Goal: Information Seeking & Learning: Learn about a topic

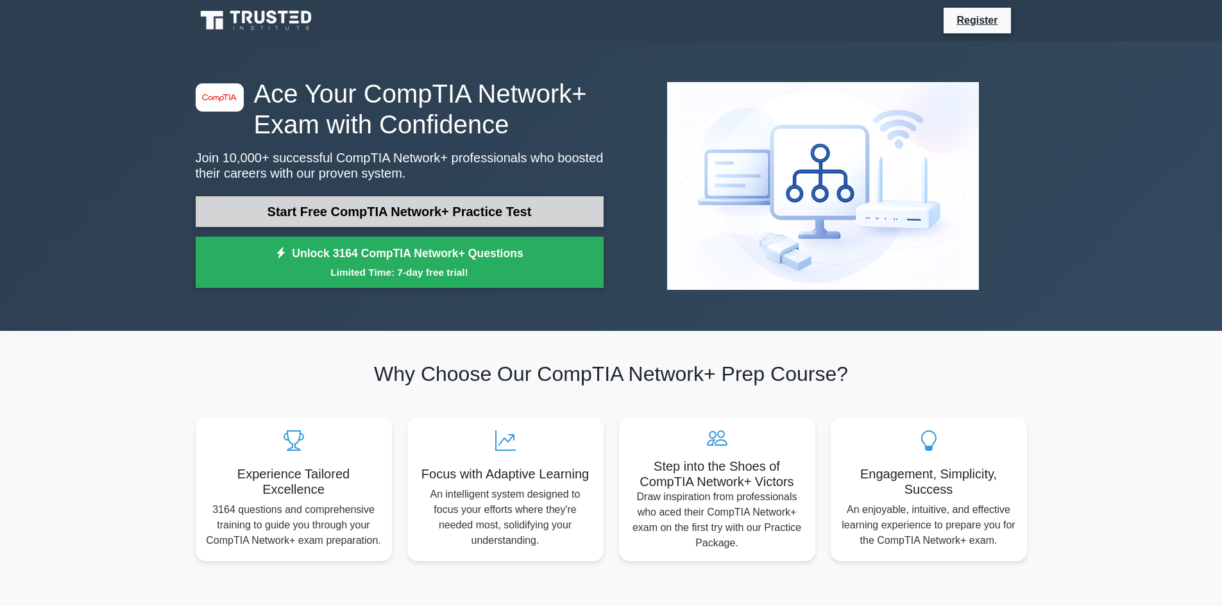
click at [343, 214] on link "Start Free CompTIA Network+ Practice Test" at bounding box center [400, 211] width 408 height 31
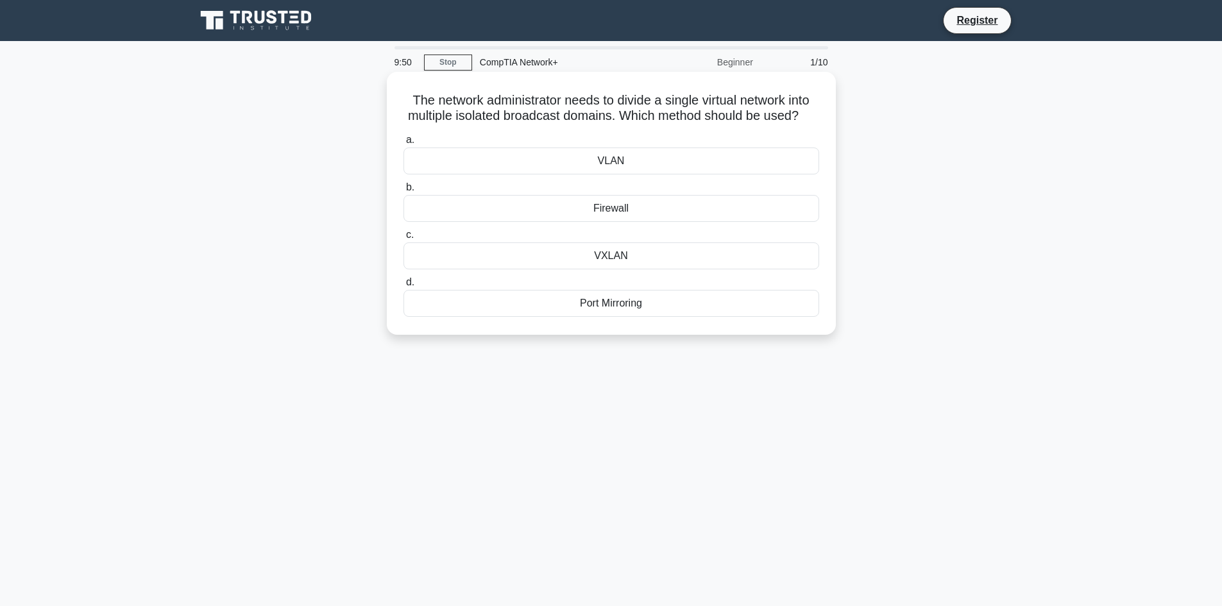
drag, startPoint x: 398, startPoint y: 95, endPoint x: 428, endPoint y: 92, distance: 30.3
click at [409, 95] on div "The network administrator needs to divide a single virtual network into multipl…" at bounding box center [611, 203] width 439 height 253
click at [1042, 121] on main "9:48 Stop CompTIA Network+ Beginner 1/10 The network administrator needs to div…" at bounding box center [611, 367] width 1222 height 652
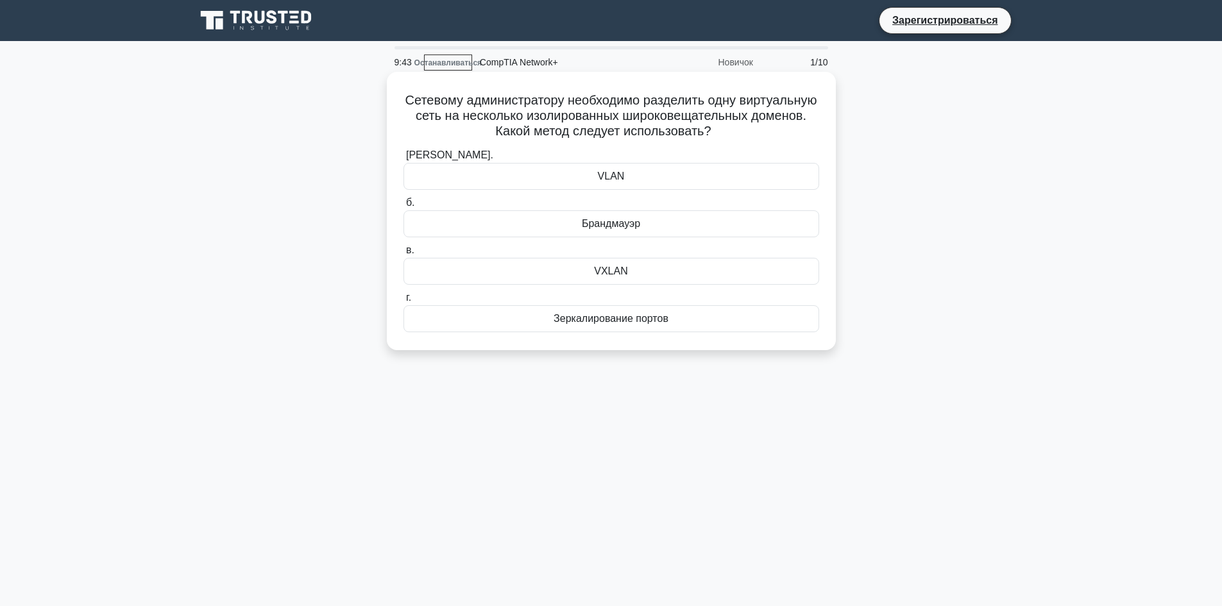
click at [658, 190] on div "VLAN" at bounding box center [611, 176] width 416 height 27
click at [403, 160] on input "а. VLAN" at bounding box center [403, 155] width 0 height 8
click at [584, 276] on font "Столкновения" at bounding box center [610, 271] width 67 height 11
click at [403, 255] on input "в. Столкновения" at bounding box center [403, 250] width 0 height 8
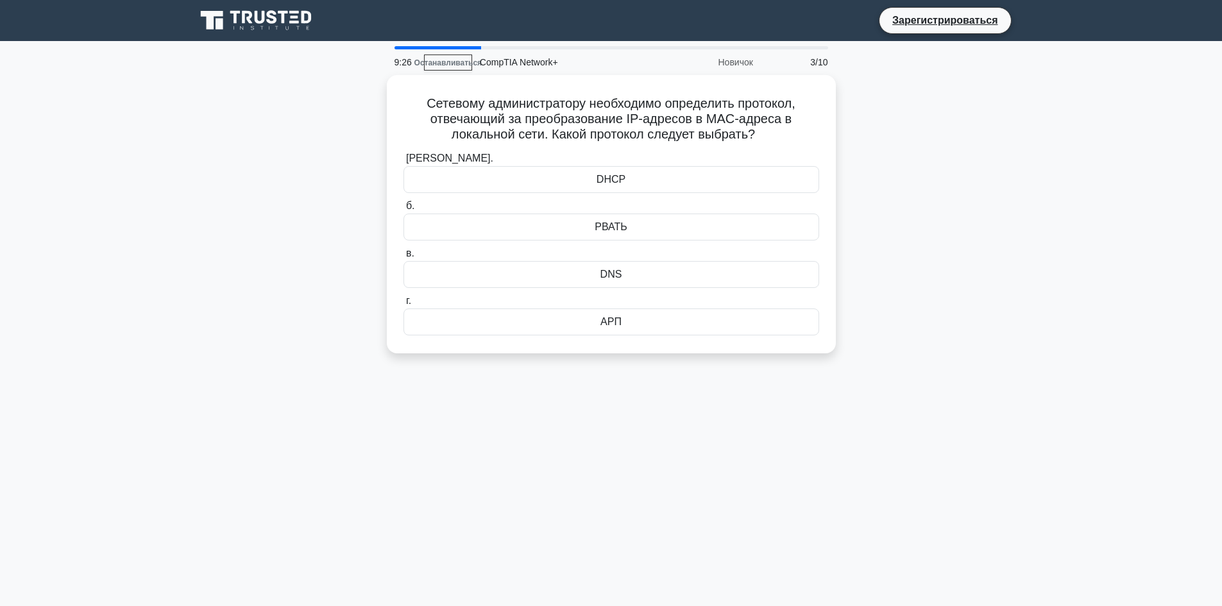
click at [1088, 171] on main "9:26 Останавливаться CompTIA Network+ Новичок 3/10 Сетевому администратору необ…" at bounding box center [611, 367] width 1222 height 652
click at [641, 323] on div "АРП" at bounding box center [611, 318] width 416 height 27
click at [403, 302] on input "г. АРП" at bounding box center [403, 298] width 0 height 8
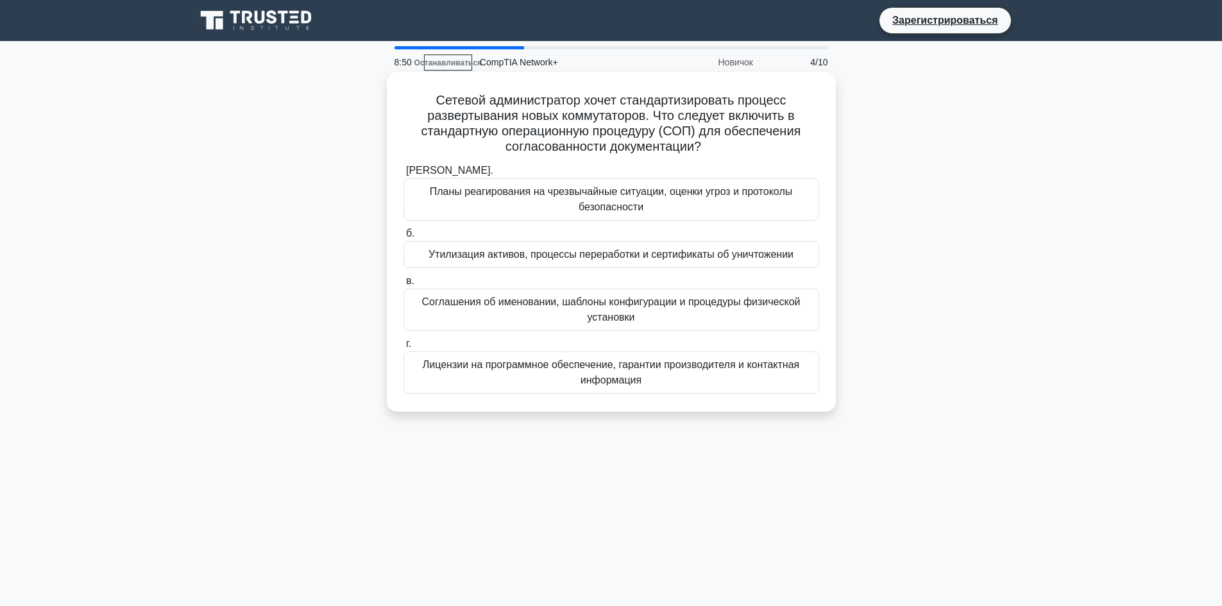
click at [650, 203] on font "Планы реагирования на чрезвычайные ситуации, оценки угроз и протоколы безопасно…" at bounding box center [611, 199] width 404 height 31
click at [403, 175] on input "а. Планы реагирования на чрезвычайные ситуации, оценки угроз и протоколы безопа…" at bounding box center [403, 171] width 0 height 8
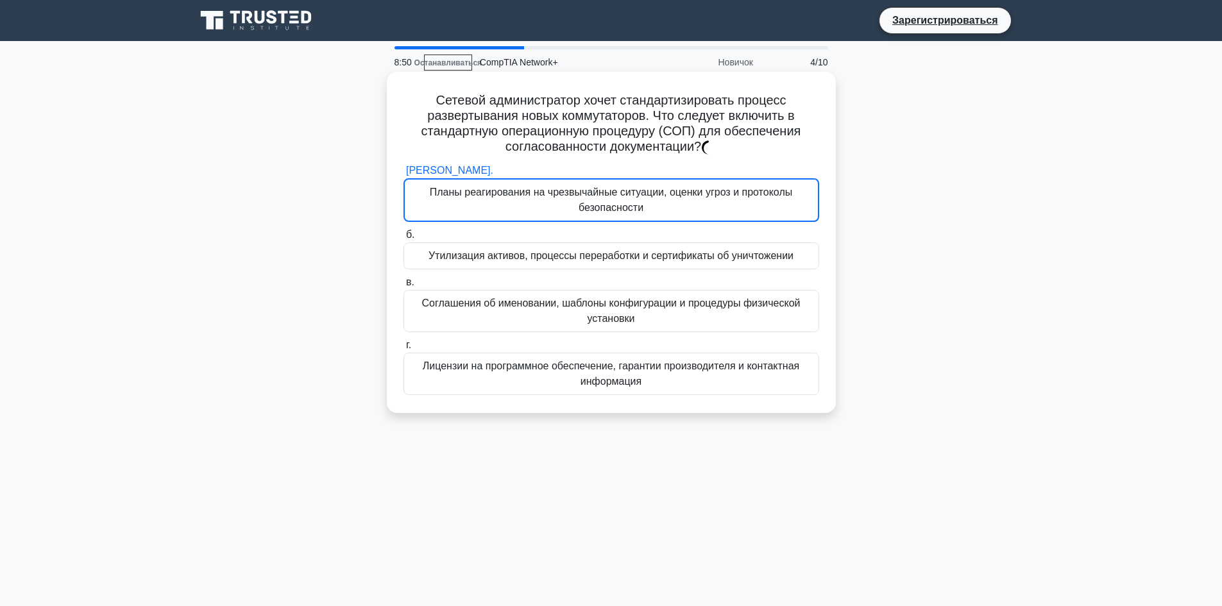
click at [655, 201] on font "Планы реагирования на чрезвычайные ситуации, оценки угроз и протоколы безопасно…" at bounding box center [611, 200] width 403 height 31
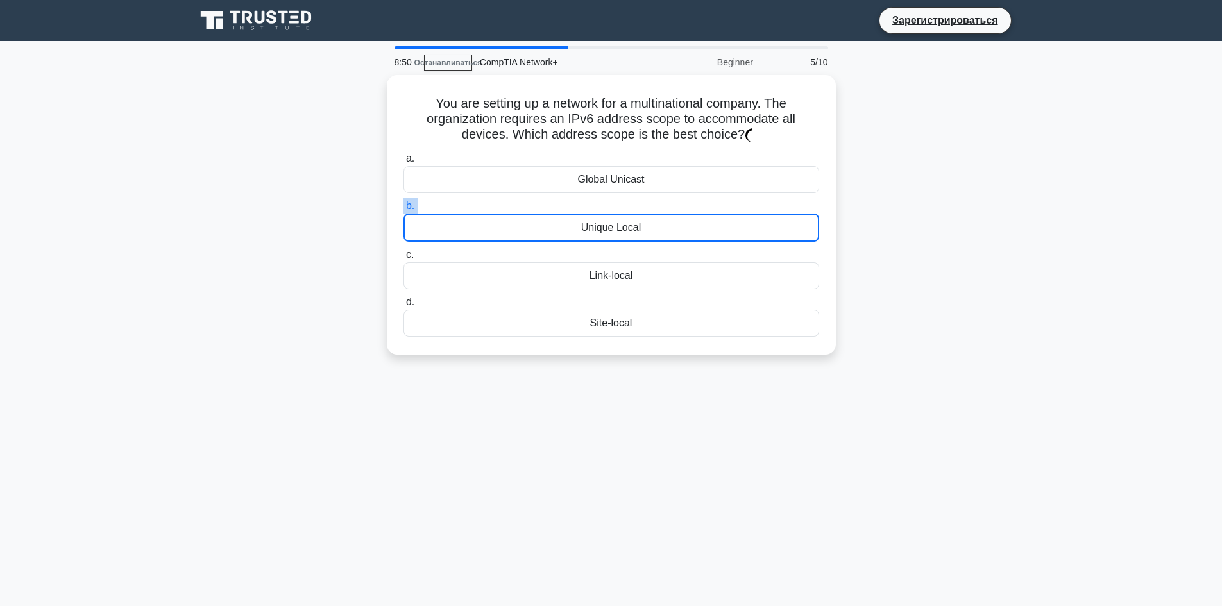
click at [655, 201] on label "b. Unique Local" at bounding box center [611, 220] width 416 height 44
click at [403, 202] on input "b. Unique Local" at bounding box center [403, 206] width 0 height 8
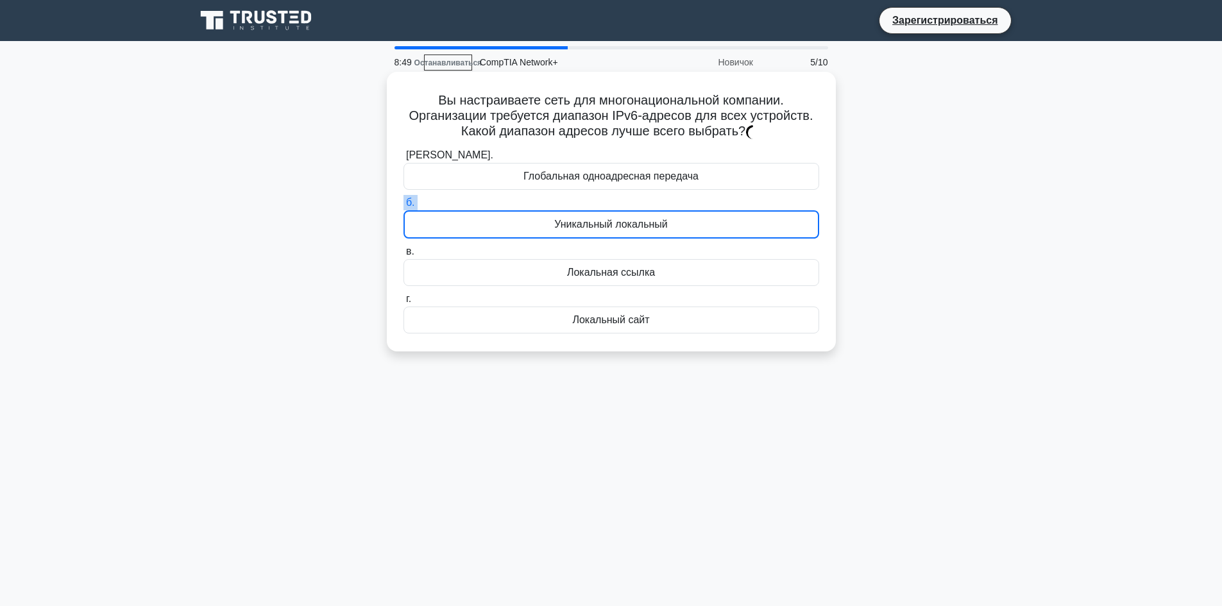
click at [658, 201] on label "б. Уникальный локальный" at bounding box center [611, 217] width 416 height 44
click at [403, 201] on input "б. Уникальный локальный" at bounding box center [403, 203] width 0 height 8
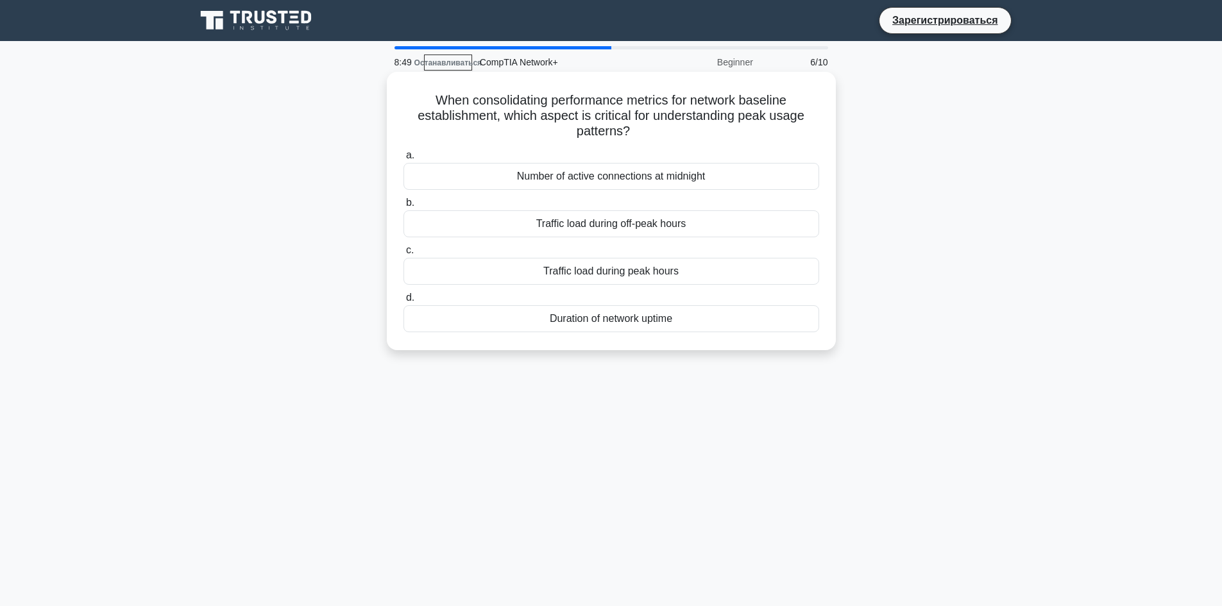
click at [403, 207] on input "b. Traffic load during off-peak hours" at bounding box center [403, 203] width 0 height 8
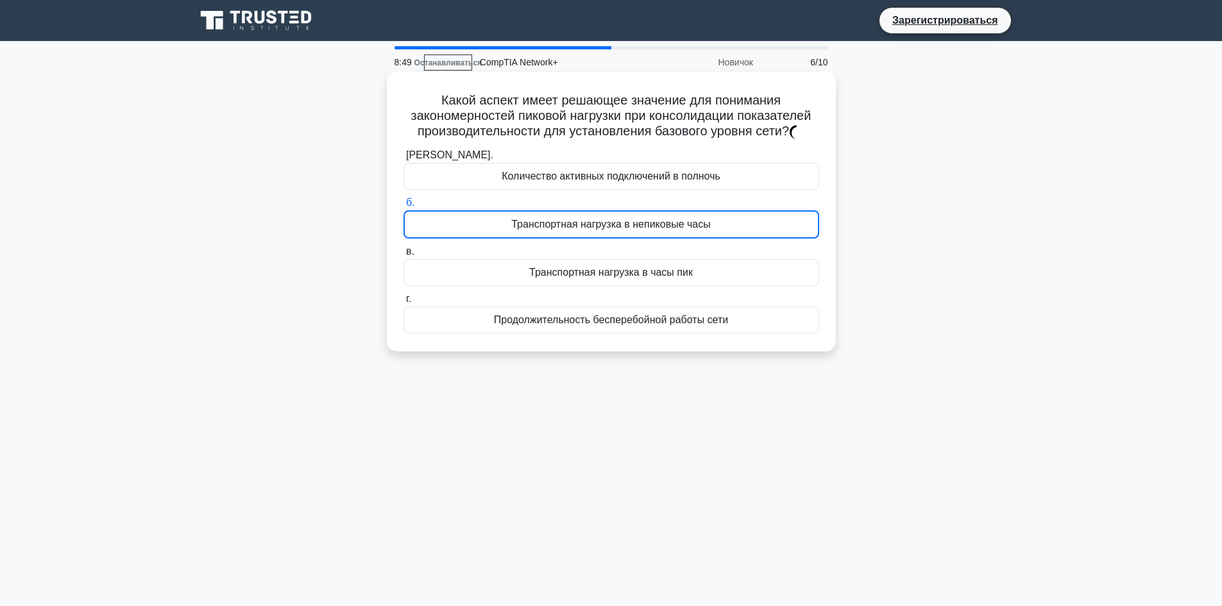
click at [644, 229] on font "Транспортная нагрузка в непиковые часы" at bounding box center [610, 224] width 199 height 11
click at [403, 207] on input "б. Транспортная нагрузка в непиковые часы" at bounding box center [403, 203] width 0 height 8
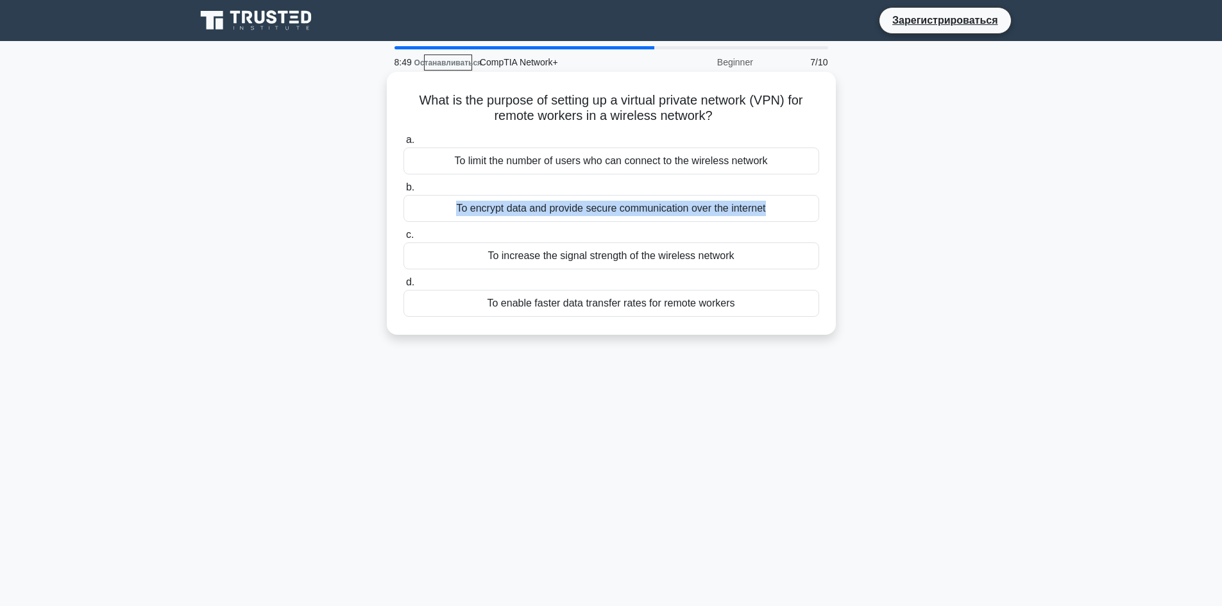
click at [403, 192] on input "b. To encrypt data and provide secure communication over the internet" at bounding box center [403, 187] width 0 height 8
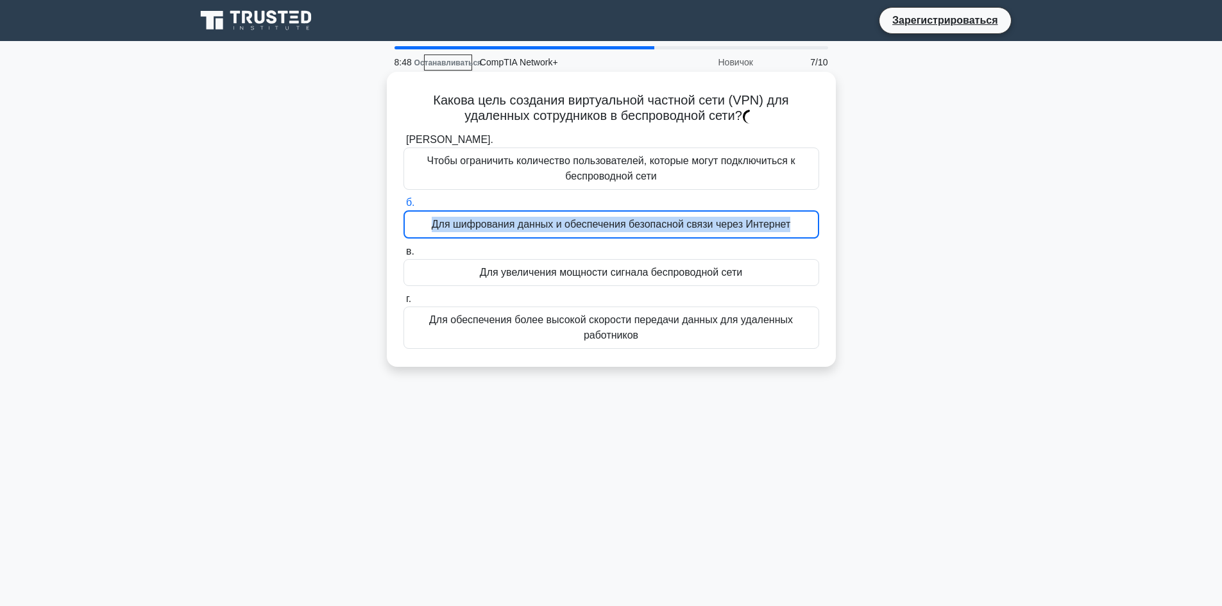
click at [646, 227] on font "Для шифрования данных и обеспечения безопасной связи через Интернет" at bounding box center [611, 224] width 359 height 11
click at [403, 207] on input "б. Для шифрования данных и обеспечения безопасной связи через Интернет" at bounding box center [403, 203] width 0 height 8
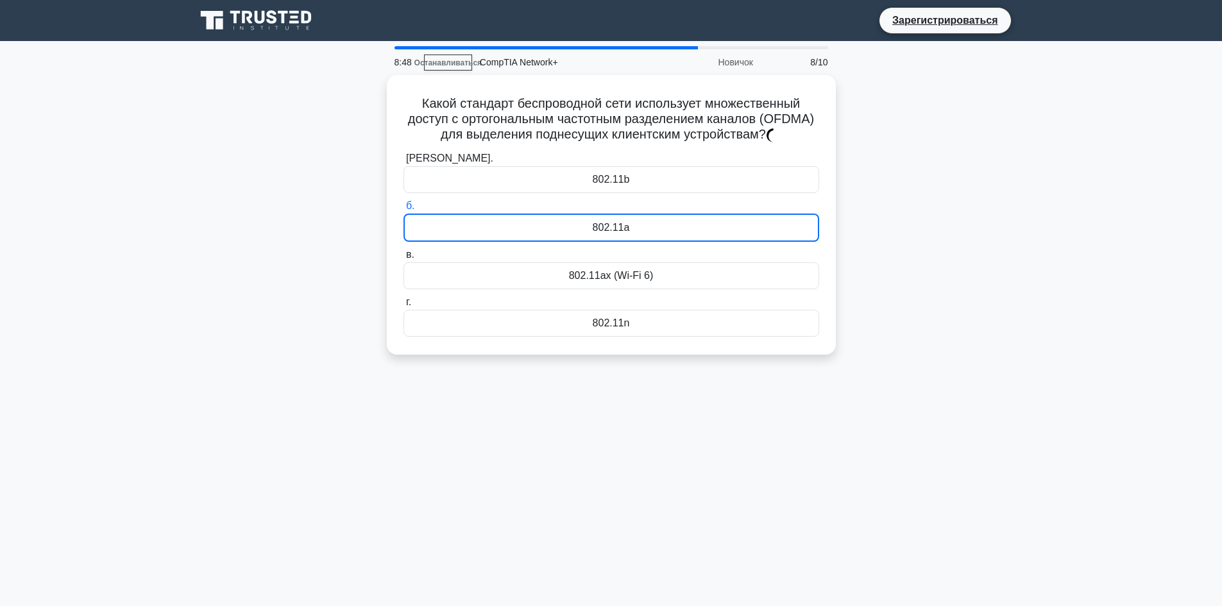
click at [646, 227] on div "802.11a" at bounding box center [611, 228] width 416 height 28
click at [403, 210] on input "б. 802.11a" at bounding box center [403, 206] width 0 height 8
click at [646, 227] on div "802.11a" at bounding box center [611, 228] width 416 height 28
click at [403, 210] on input "б. 802.11a" at bounding box center [403, 206] width 0 height 8
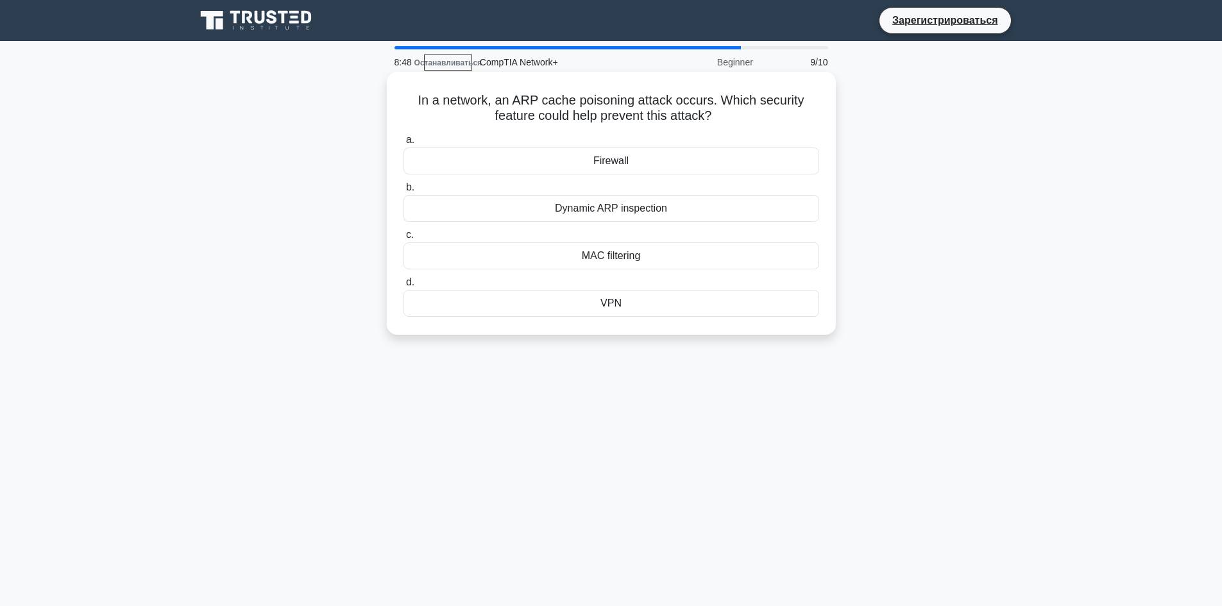
click at [648, 226] on div "a. Firewall b. Dynamic ARP inspection c. d." at bounding box center [611, 225] width 431 height 190
click at [649, 226] on div "а. Брандмауэр б. Динамическая проверка ARP в. г." at bounding box center [611, 225] width 431 height 190
click at [664, 208] on font "Динамическая проверка ARP" at bounding box center [611, 208] width 140 height 11
click at [403, 192] on input "б. Динамическая проверка ARP" at bounding box center [403, 187] width 0 height 8
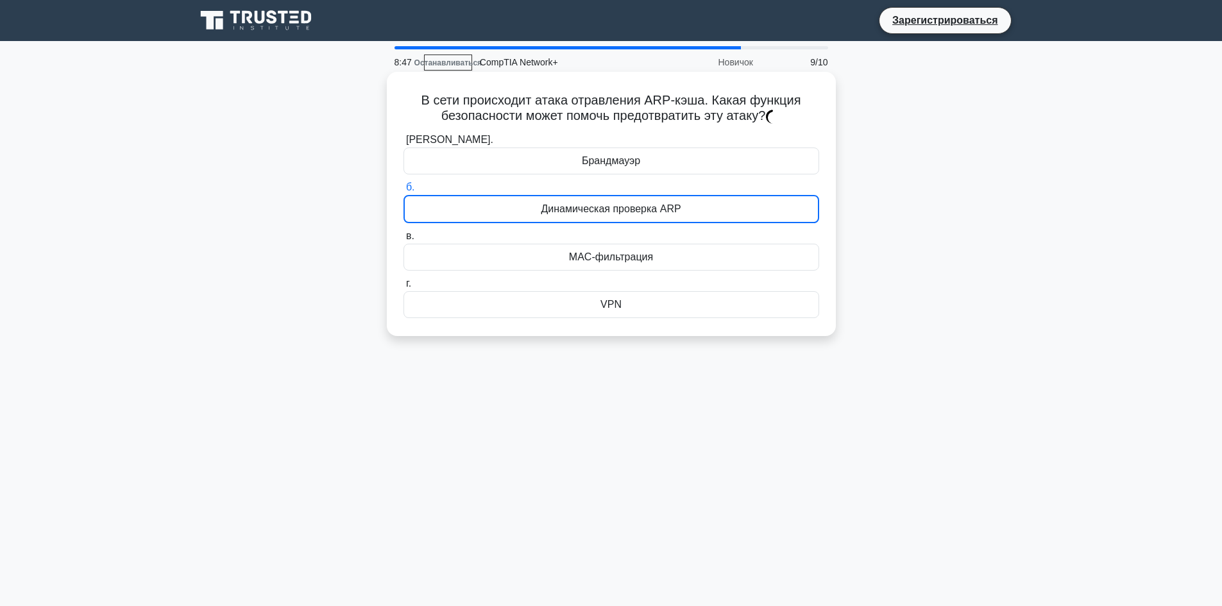
click at [665, 207] on font "Динамическая проверка ARP" at bounding box center [611, 208] width 140 height 11
click at [403, 192] on input "б. Динамическая проверка ARP" at bounding box center [403, 187] width 0 height 8
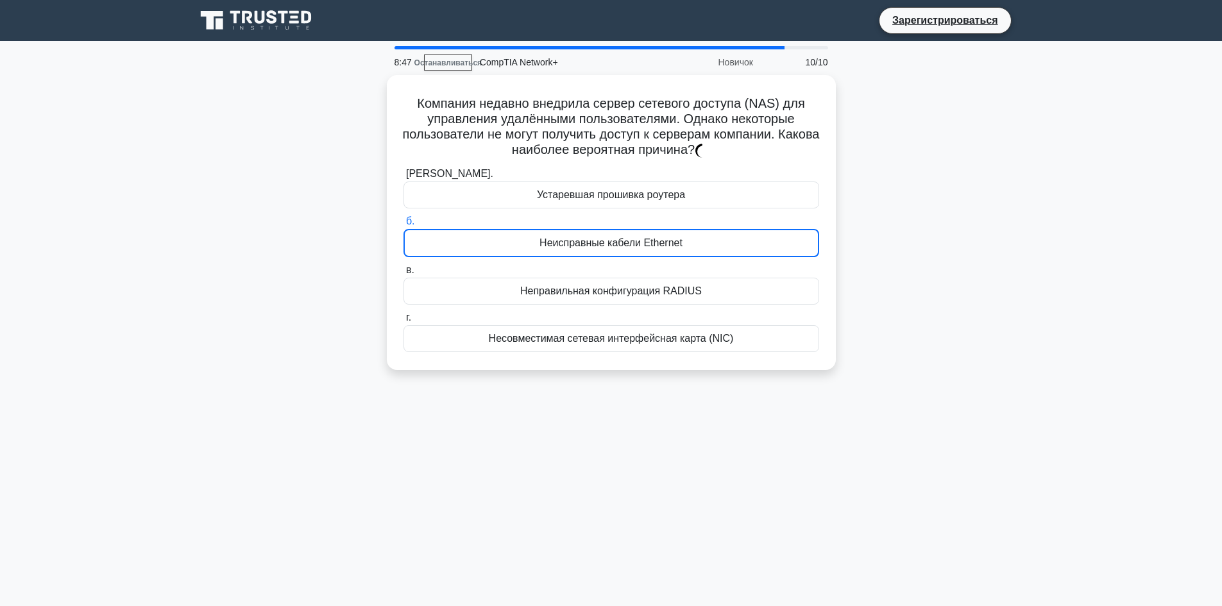
click at [666, 207] on div "а. Устаревшая прошивка роутера б. Неисправные кабели Ethernet в. г." at bounding box center [611, 259] width 431 height 191
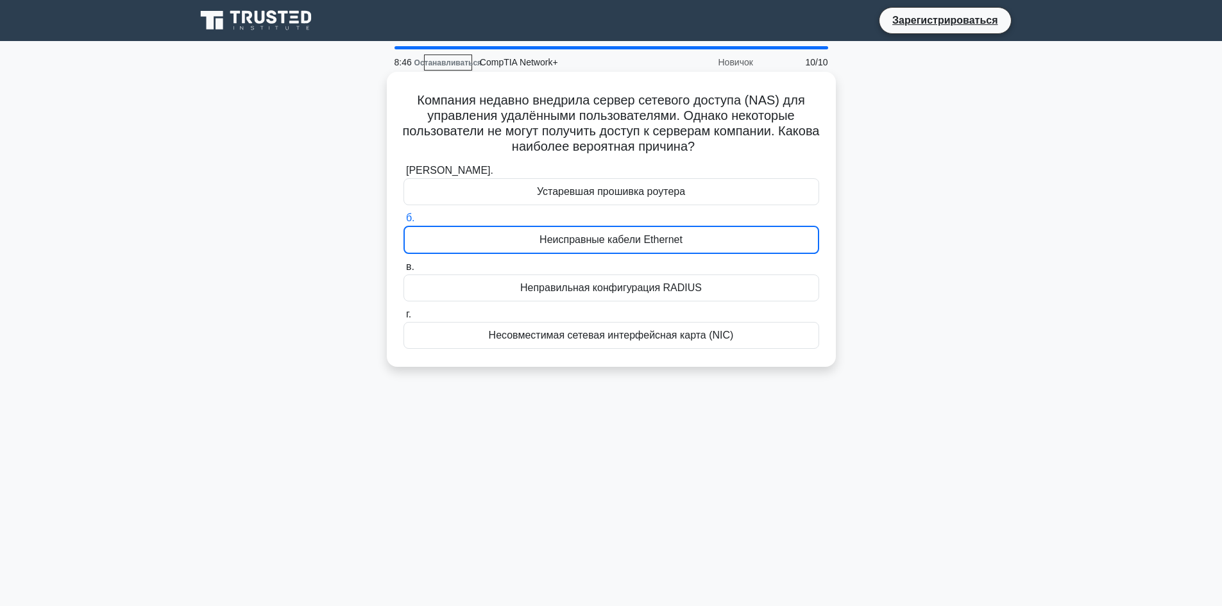
click at [668, 201] on div "Устаревшая прошивка роутера" at bounding box center [611, 191] width 416 height 27
click at [403, 175] on input "а. Устаревшая прошивка роутера" at bounding box center [403, 171] width 0 height 8
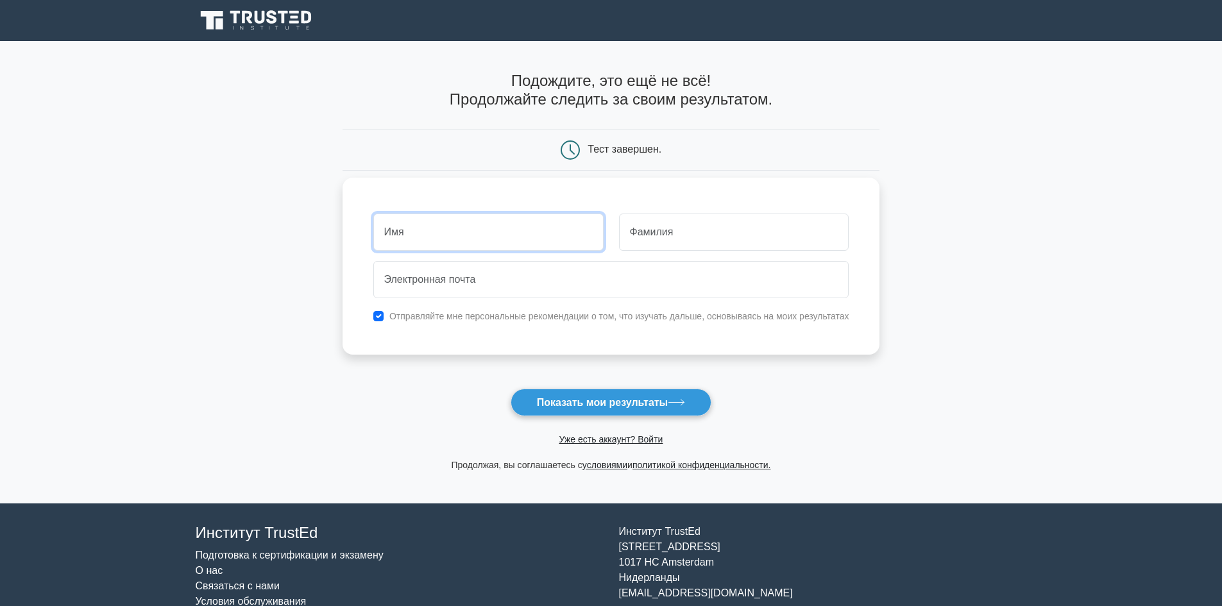
click at [499, 240] on input "text" at bounding box center [488, 232] width 230 height 37
type input "asd"
drag, startPoint x: 796, startPoint y: 221, endPoint x: 788, endPoint y: 224, distance: 8.3
click at [789, 224] on input "text" at bounding box center [734, 232] width 230 height 37
type input "seds"
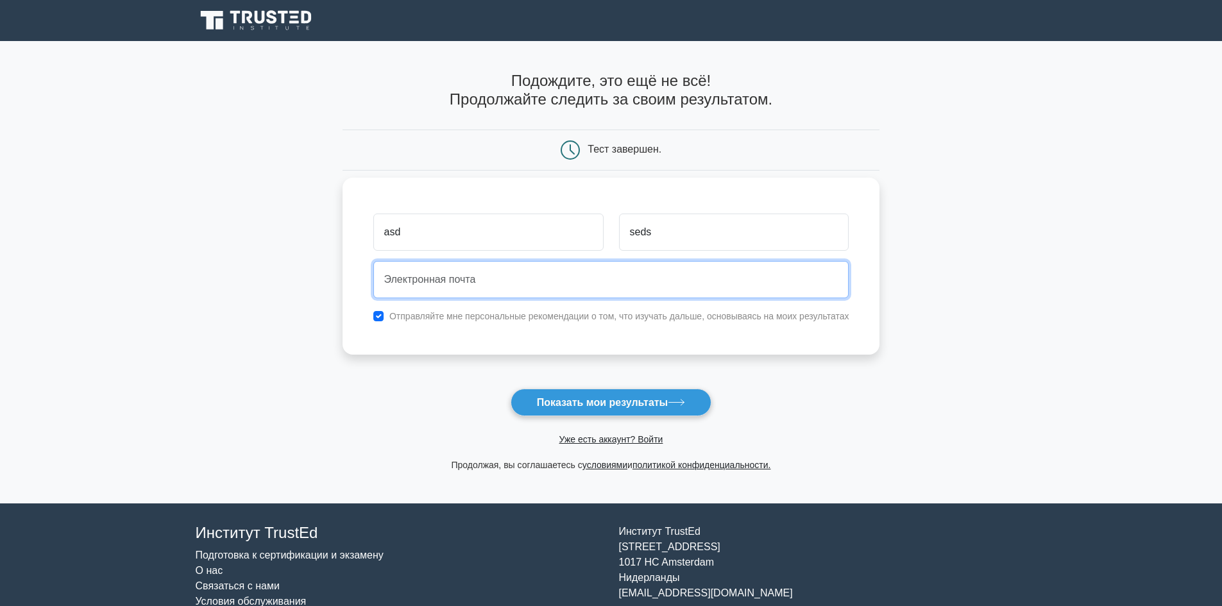
click at [429, 273] on input "email" at bounding box center [611, 279] width 476 height 37
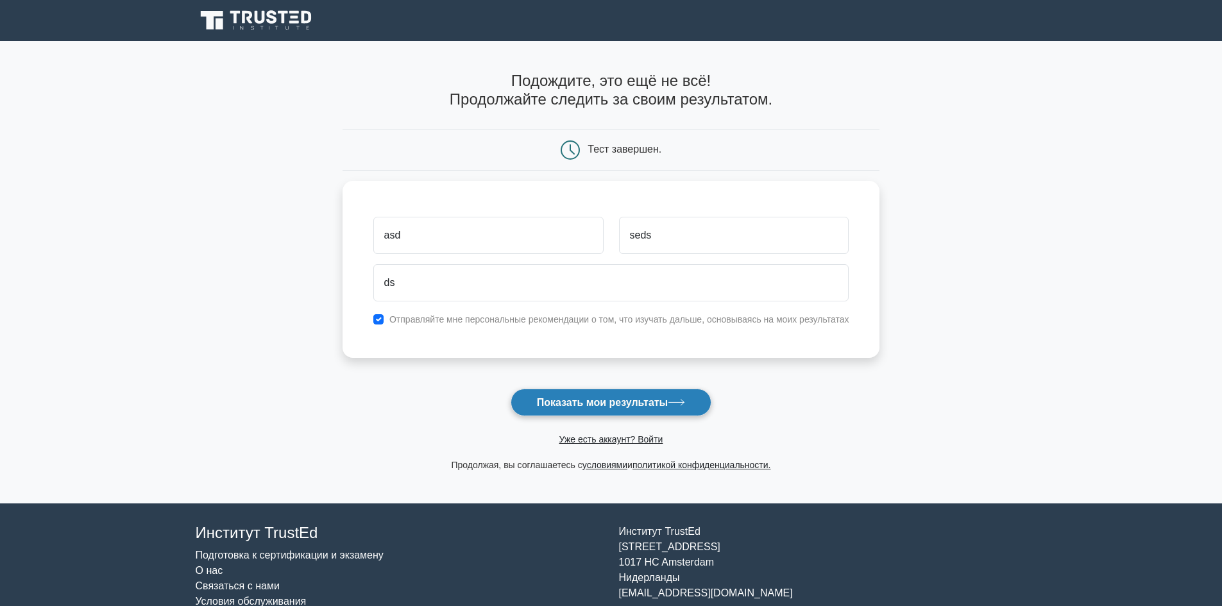
click at [699, 400] on button "Показать мои результаты" at bounding box center [610, 403] width 201 height 28
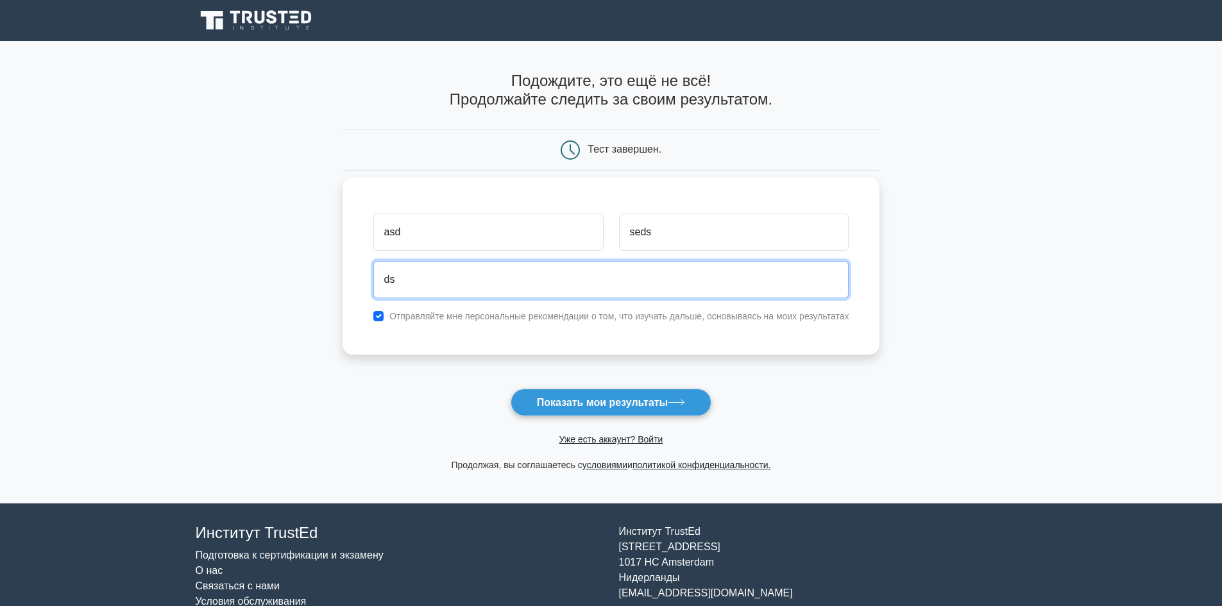
click at [541, 283] on input "ds" at bounding box center [611, 279] width 476 height 37
click at [557, 284] on input "ds" at bounding box center [611, 279] width 476 height 37
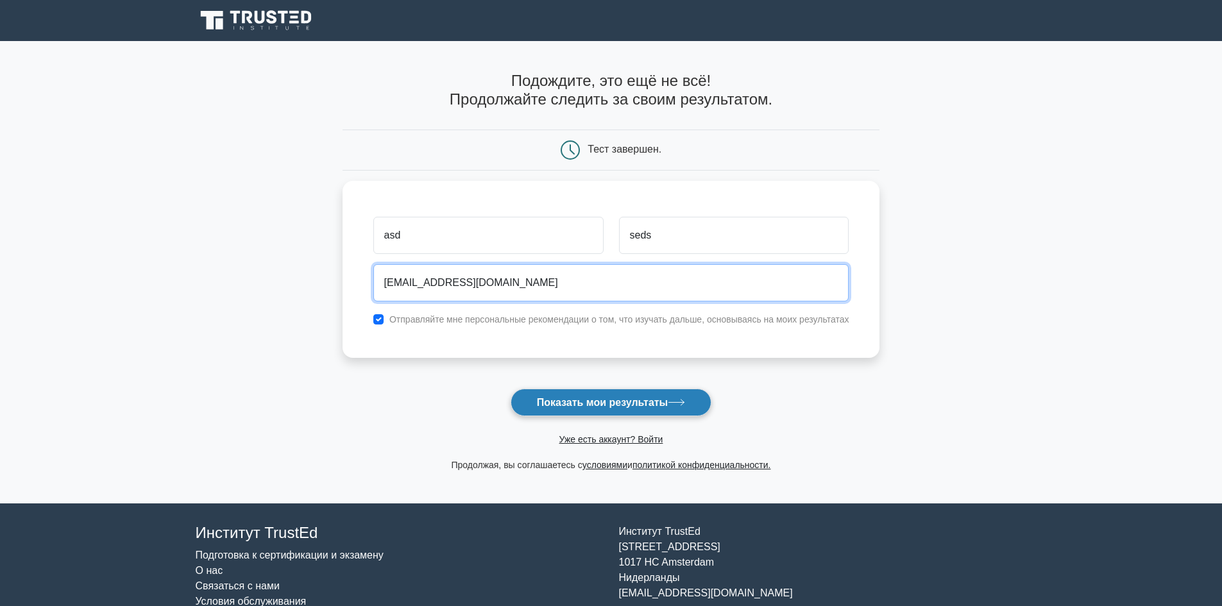
type input "ds@mail.com"
click at [658, 410] on button "Показать мои результаты" at bounding box center [610, 403] width 201 height 28
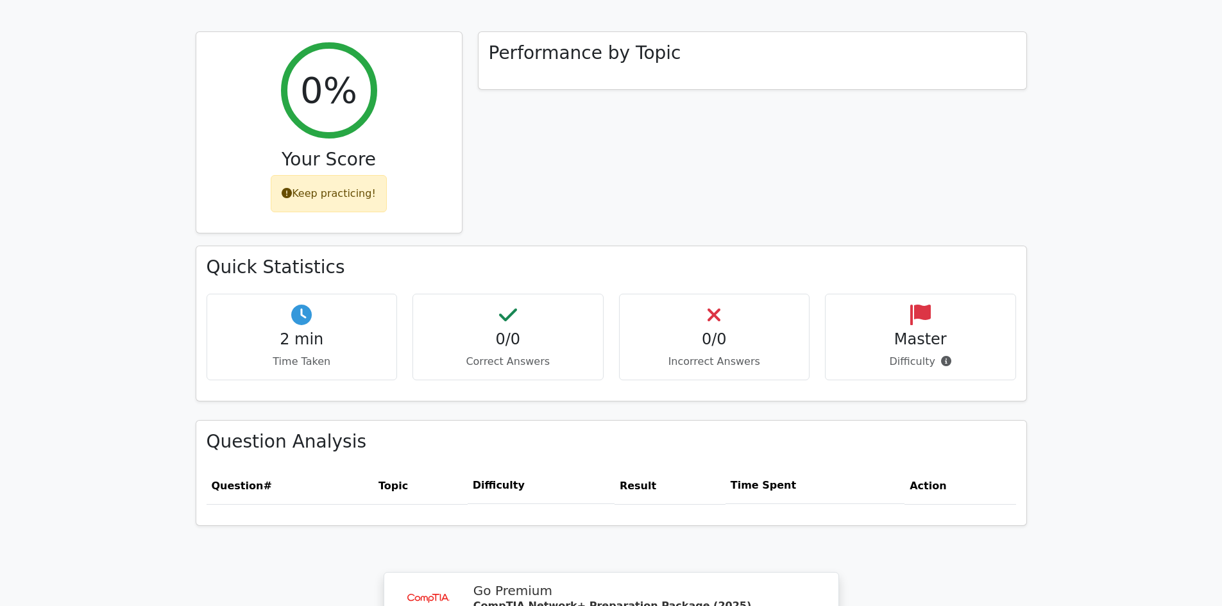
scroll to position [449, 0]
